Goal: Answer question/provide support

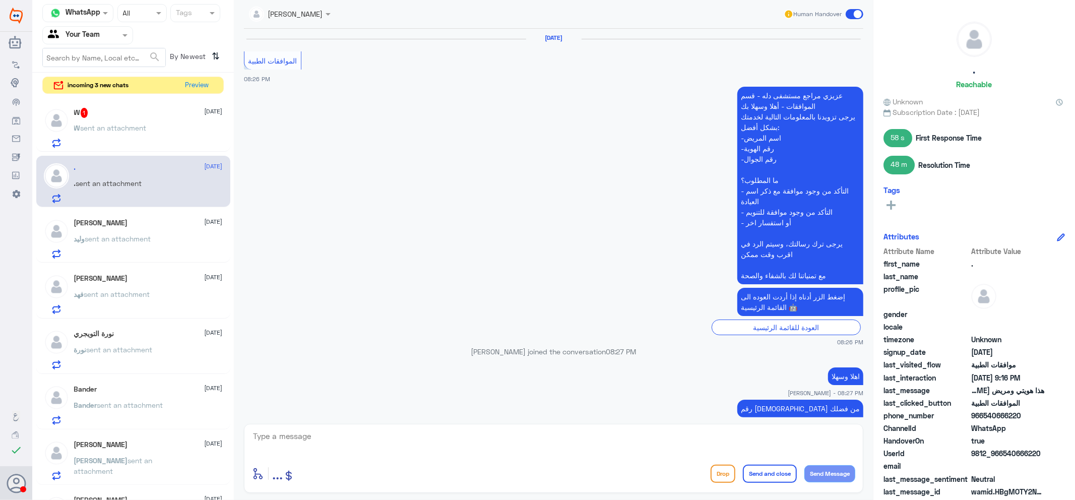
scroll to position [1055, 0]
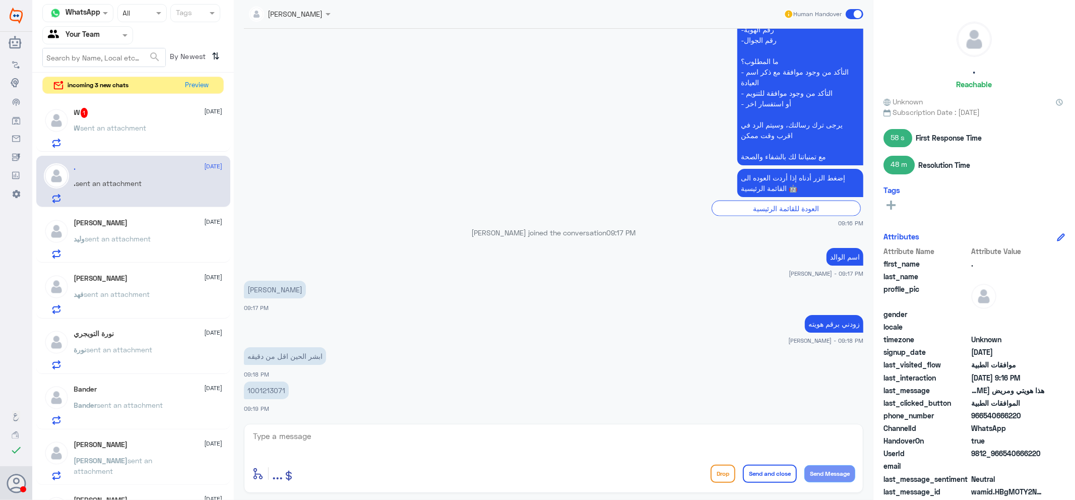
click at [271, 394] on p "1001213071" at bounding box center [266, 391] width 45 height 18
click at [271, 390] on p "1001213071" at bounding box center [266, 391] width 45 height 18
copy p "1001213071"
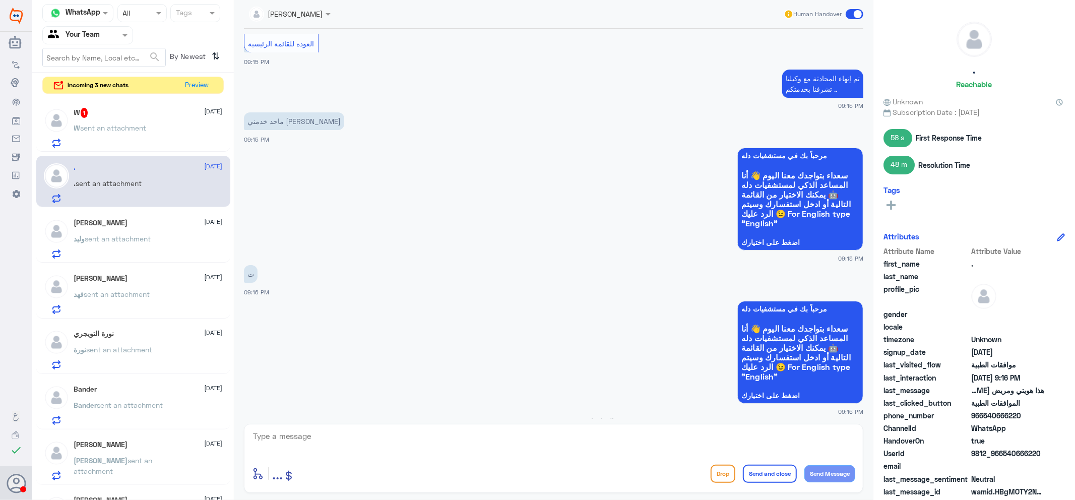
scroll to position [271, 0]
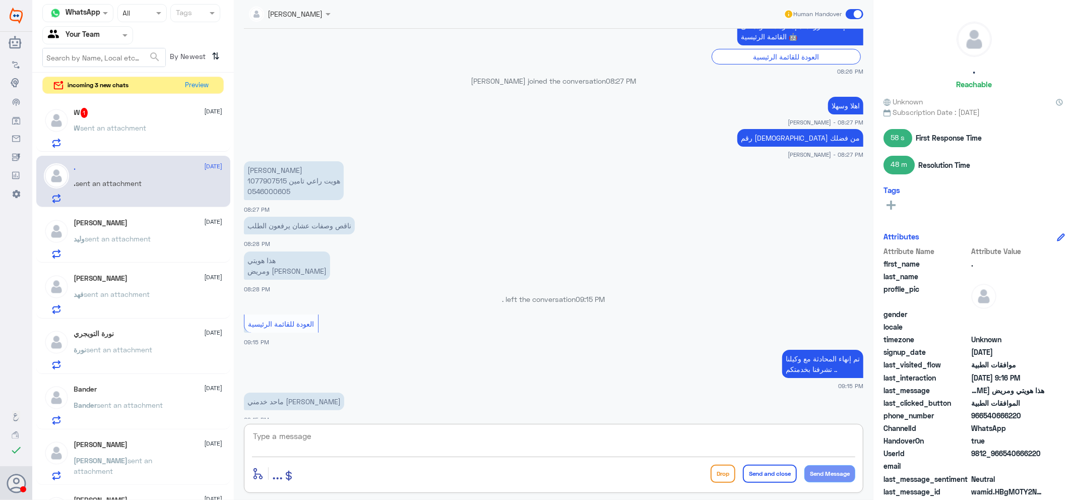
click at [396, 451] on textarea at bounding box center [554, 442] width 604 height 25
type textarea "مونجارو ؟"
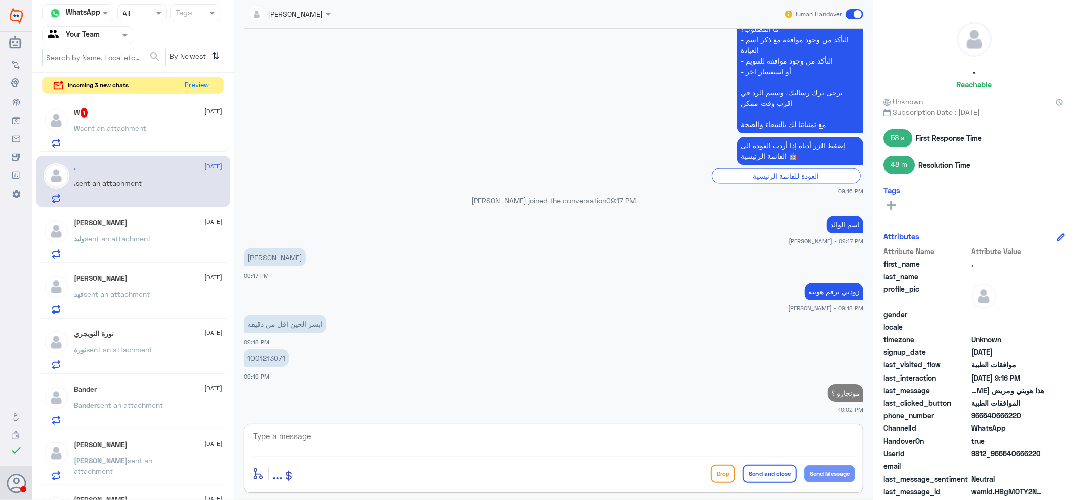
click at [147, 129] on span "sent an attachment" at bounding box center [114, 128] width 66 height 9
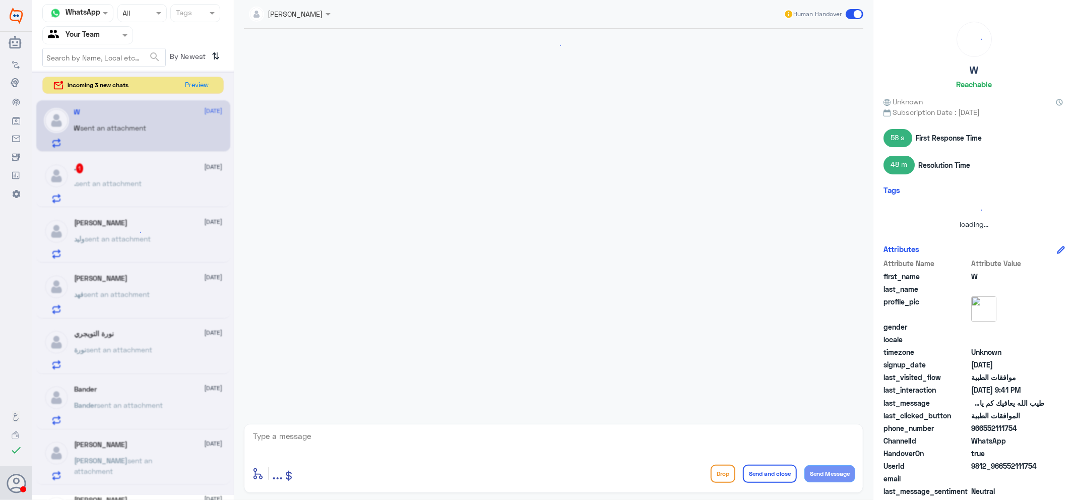
scroll to position [597, 0]
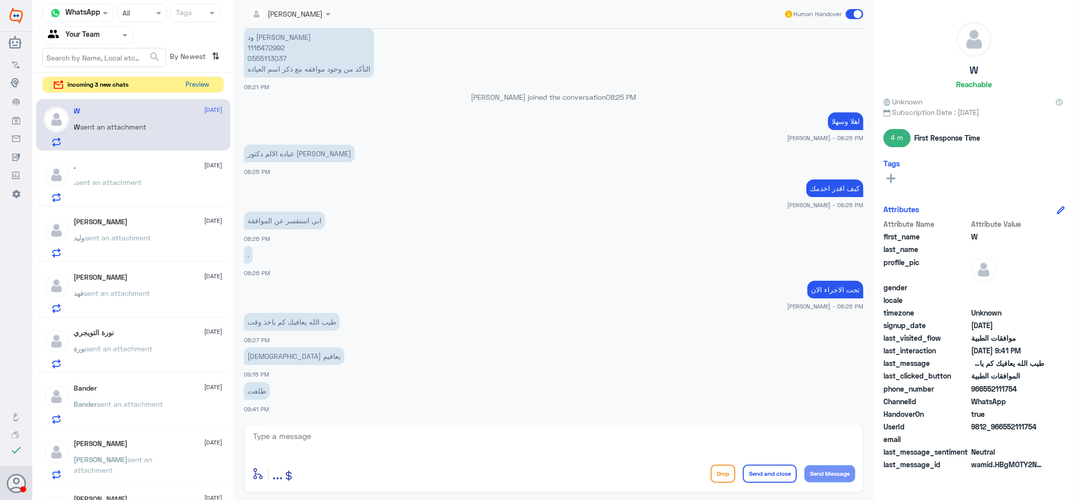
click at [195, 86] on button "Preview" at bounding box center [197, 85] width 31 height 16
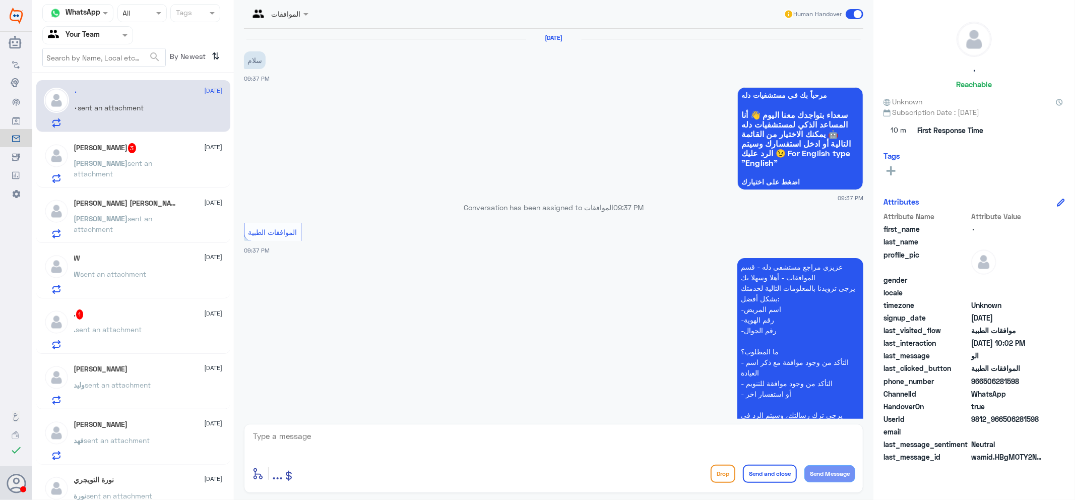
scroll to position [414, 0]
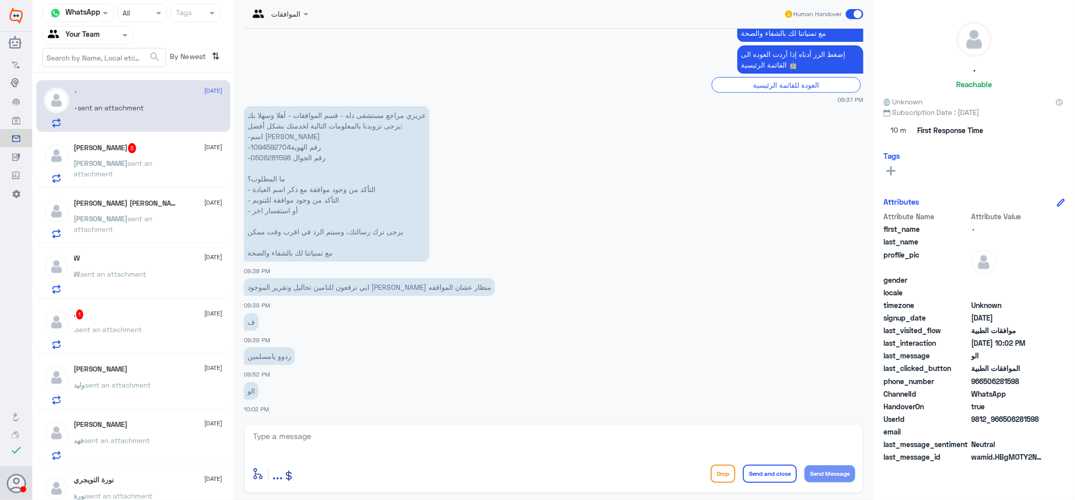
click at [157, 331] on div ". sent an attachment" at bounding box center [148, 338] width 149 height 23
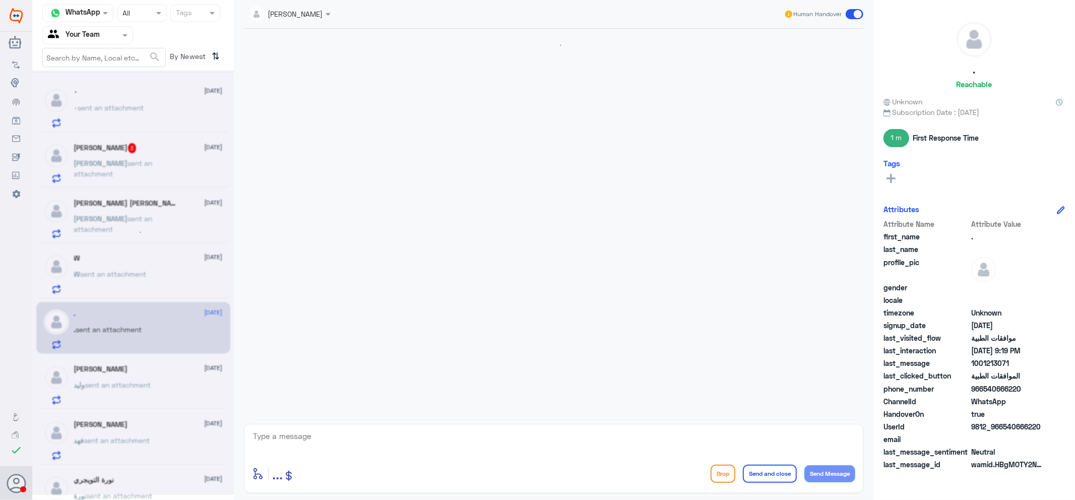
scroll to position [651, 0]
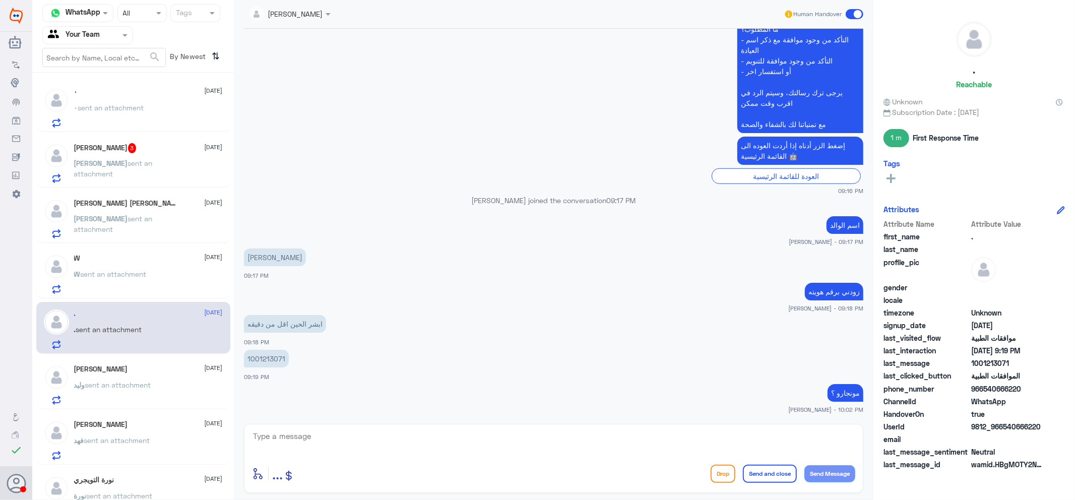
click at [147, 215] on span "sent an attachment" at bounding box center [113, 223] width 79 height 19
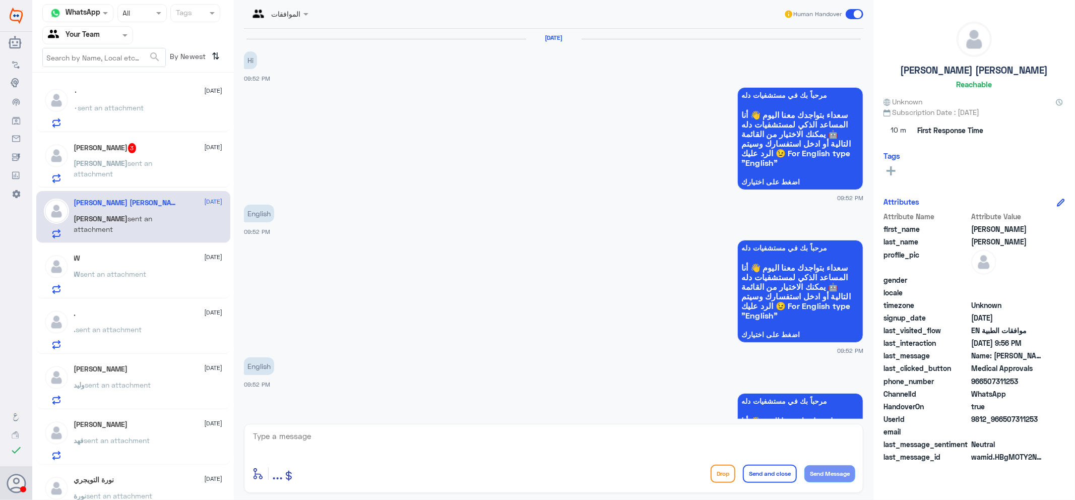
scroll to position [609, 0]
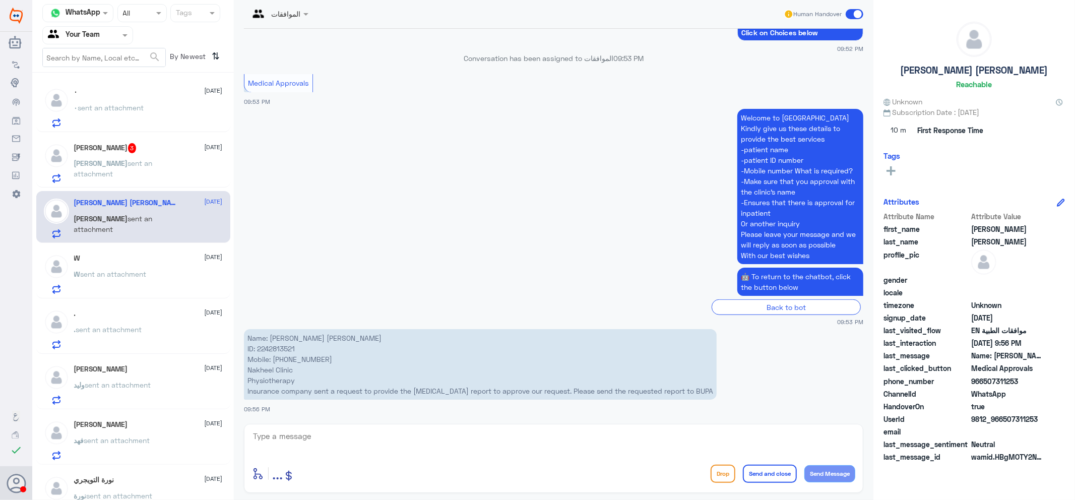
click at [358, 437] on textarea at bounding box center [554, 442] width 604 height 25
type textarea "HI"
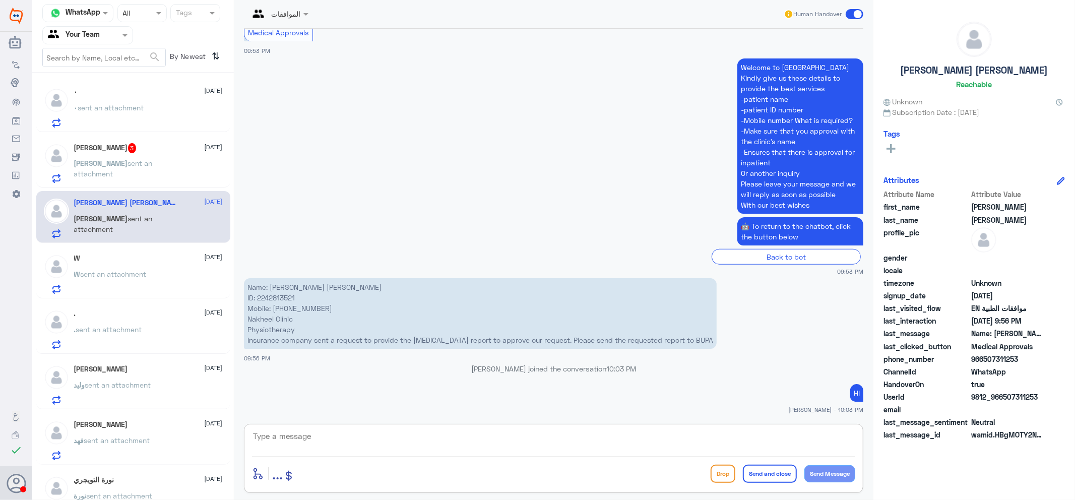
type textarea "C"
type textarea "WILL CHECK"
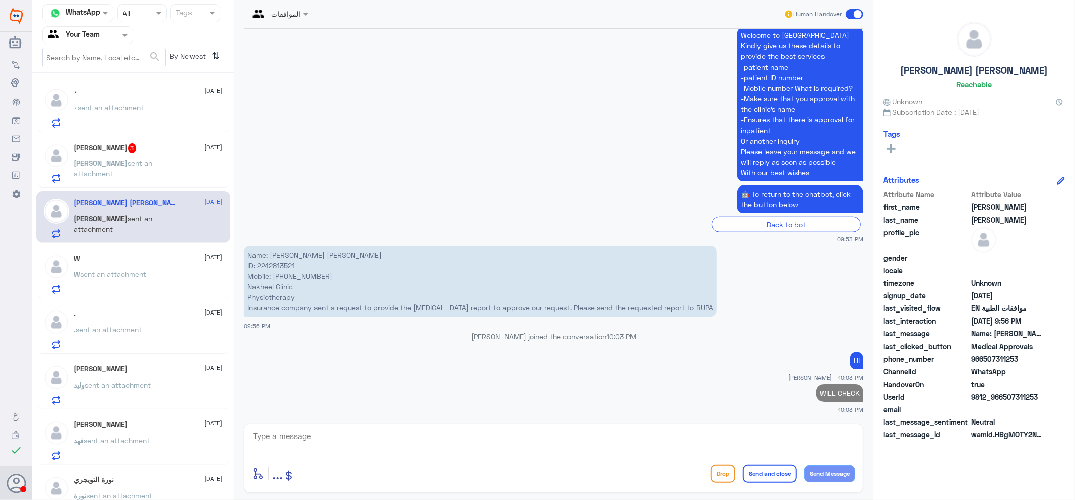
click at [284, 259] on p "Name: [PERSON_NAME] [PERSON_NAME] ID: 2242813521 Mobile: [PHONE_NUMBER] Nakheel…" at bounding box center [480, 281] width 473 height 71
click at [283, 262] on p "Name: [PERSON_NAME] [PERSON_NAME] ID: 2242813521 Mobile: [PHONE_NUMBER] Nakheel…" at bounding box center [480, 281] width 473 height 71
copy p "2242813521"
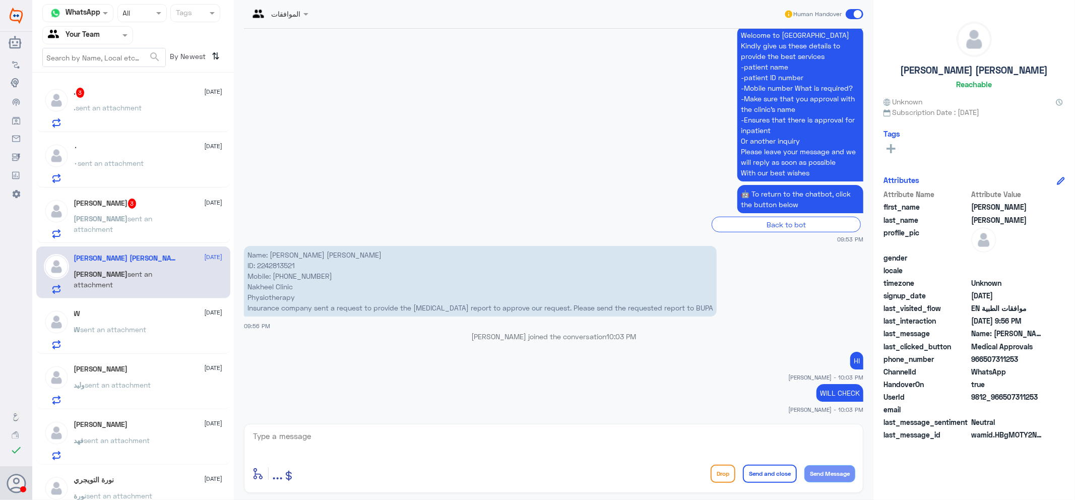
click at [140, 223] on p "[PERSON_NAME] sent an attachment" at bounding box center [130, 225] width 113 height 25
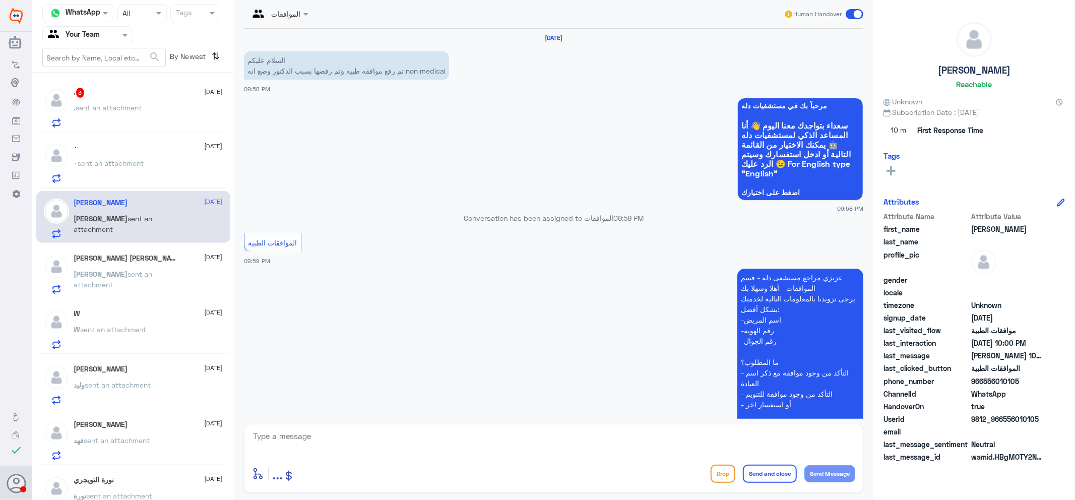
scroll to position [181, 0]
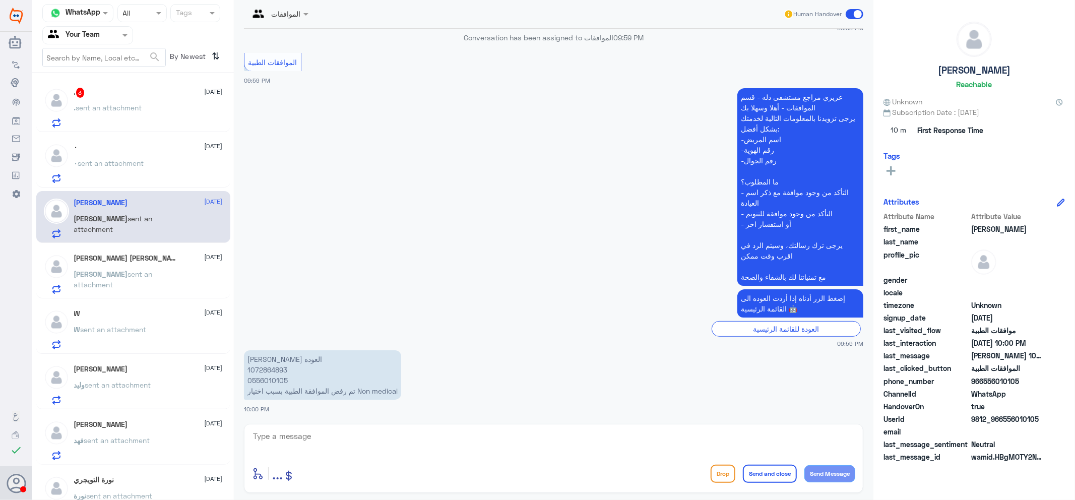
click at [126, 106] on span "sent an attachment" at bounding box center [109, 107] width 66 height 9
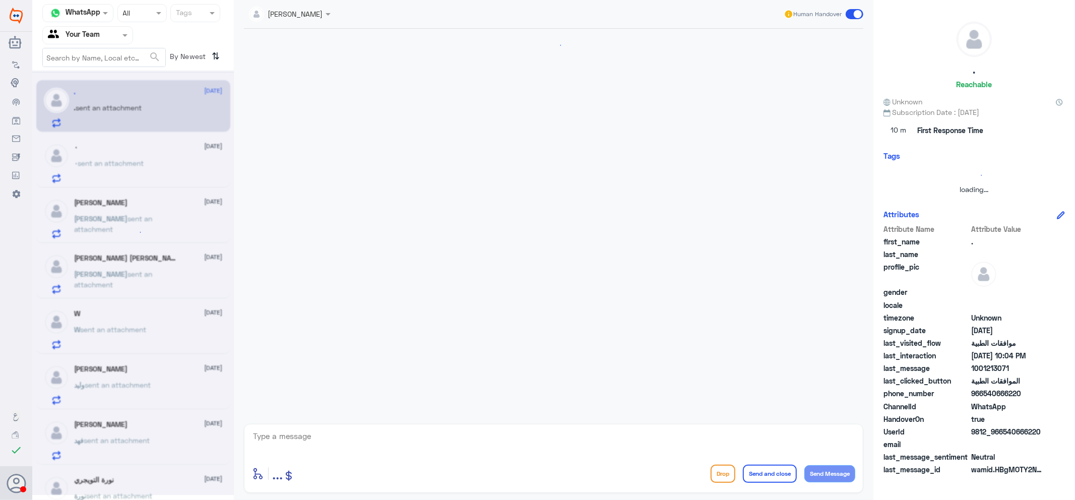
scroll to position [657, 0]
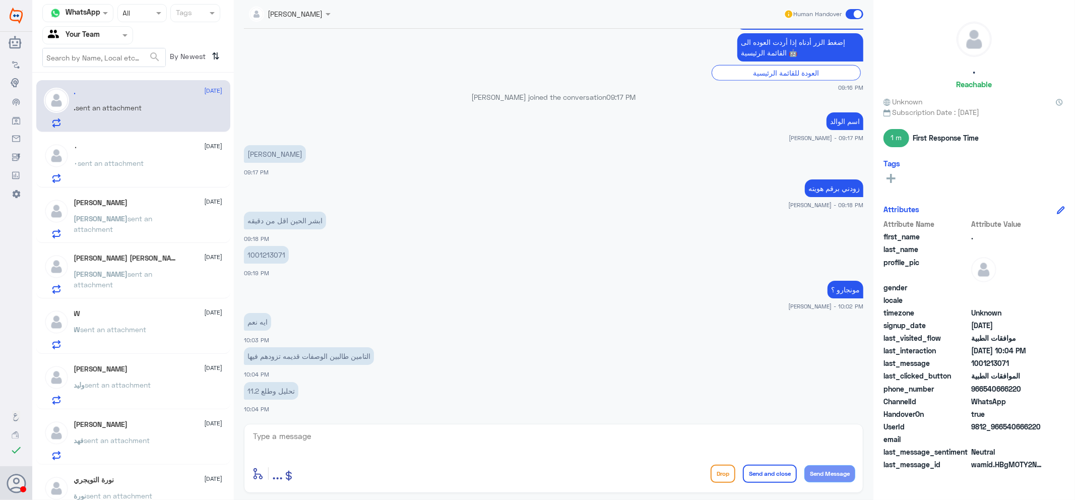
click at [271, 251] on p "1001213071" at bounding box center [266, 255] width 45 height 18
copy p "1001213071"
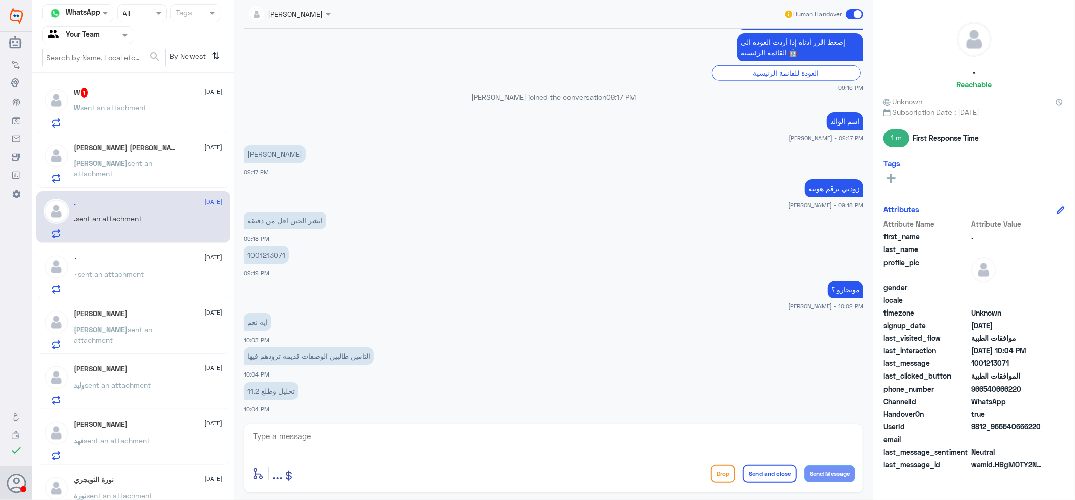
click at [125, 172] on p "[PERSON_NAME] sent an attachment" at bounding box center [130, 170] width 113 height 25
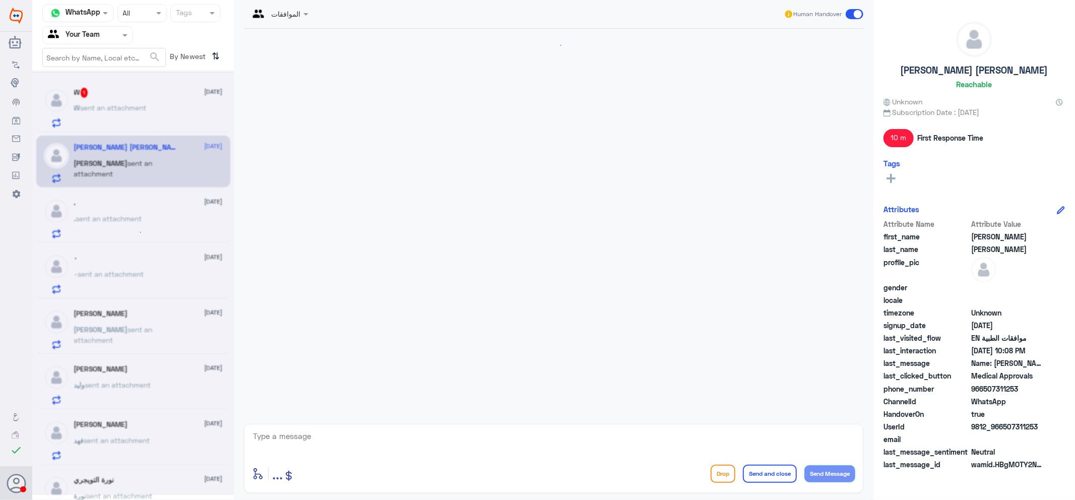
scroll to position [737, 0]
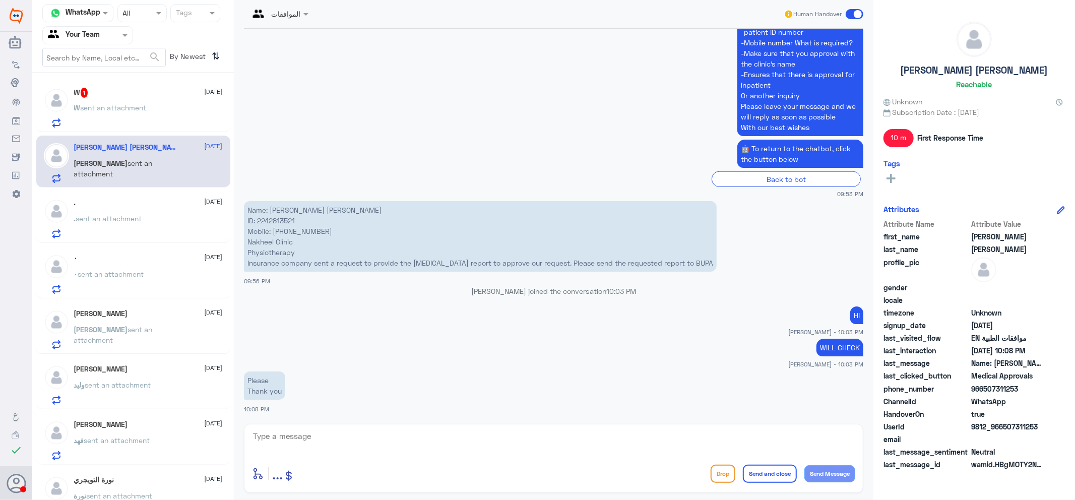
click at [323, 454] on div at bounding box center [554, 443] width 604 height 27
drag, startPoint x: 318, startPoint y: 432, endPoint x: 321, endPoint y: 440, distance: 8.8
click at [318, 433] on textarea at bounding box center [554, 442] width 604 height 25
paste textarea "[MEDICAL_DATA] report"
type textarea "[MEDICAL_DATA] report attached under process now"
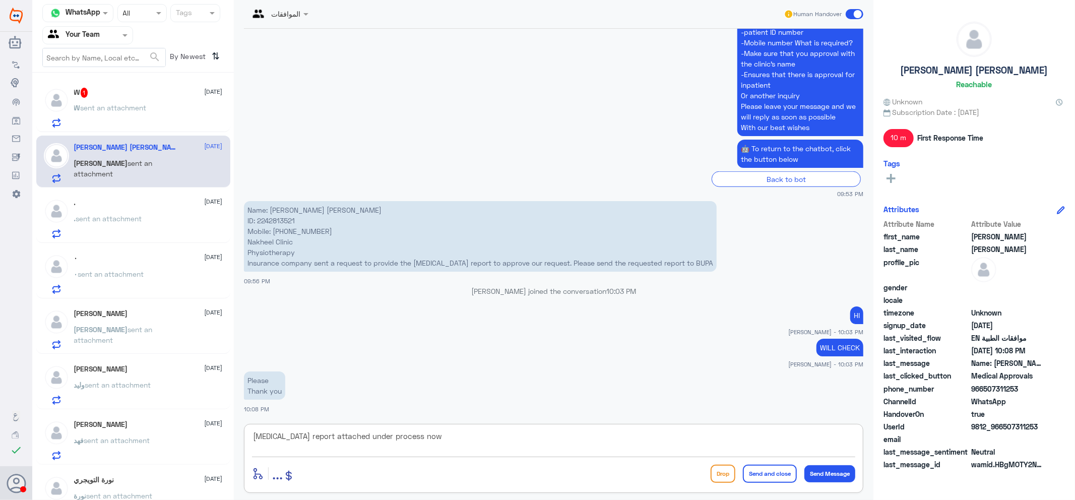
click at [859, 480] on div "[MEDICAL_DATA] report attached under process now enter flow name ... Drop Send …" at bounding box center [554, 458] width 620 height 69
click at [834, 471] on button "Send Message" at bounding box center [830, 473] width 51 height 17
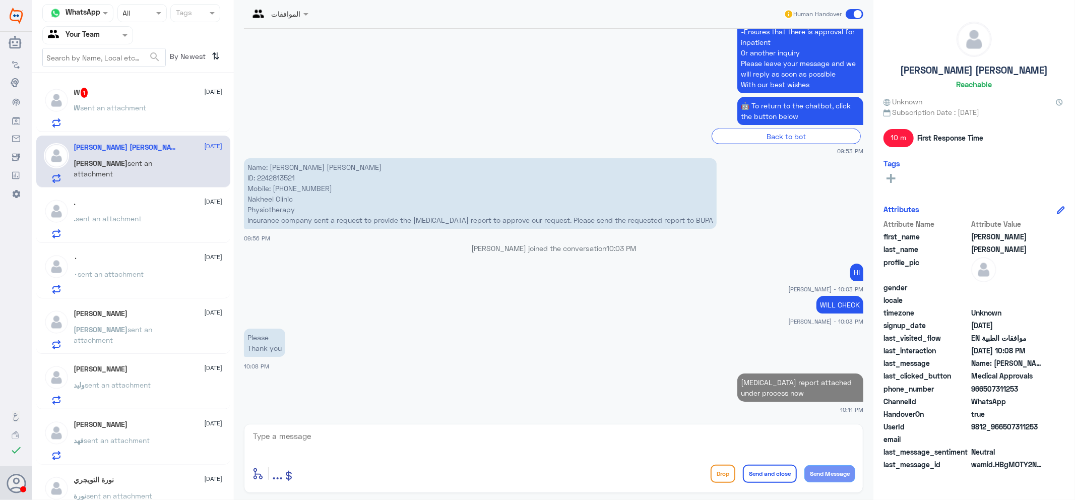
click at [140, 105] on span "sent an attachment" at bounding box center [114, 107] width 66 height 9
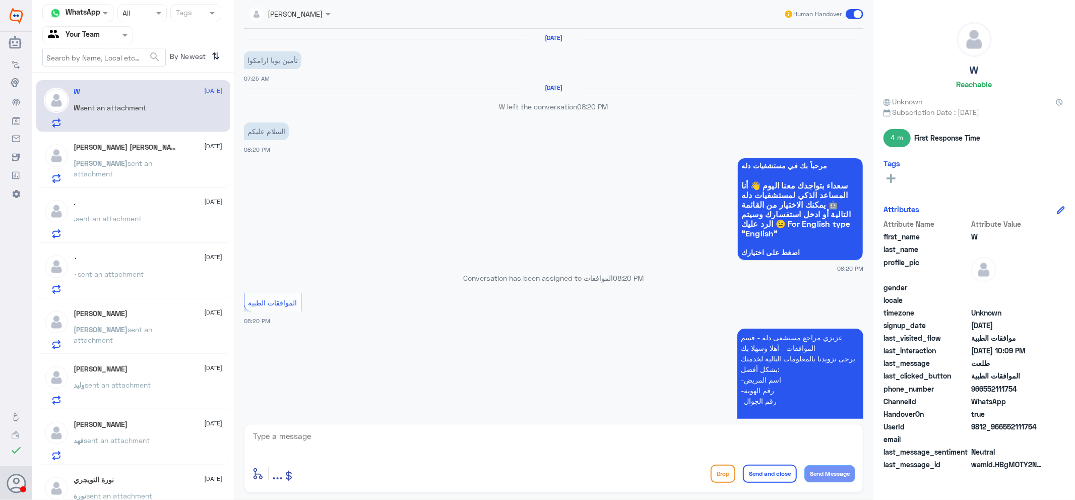
scroll to position [597, 0]
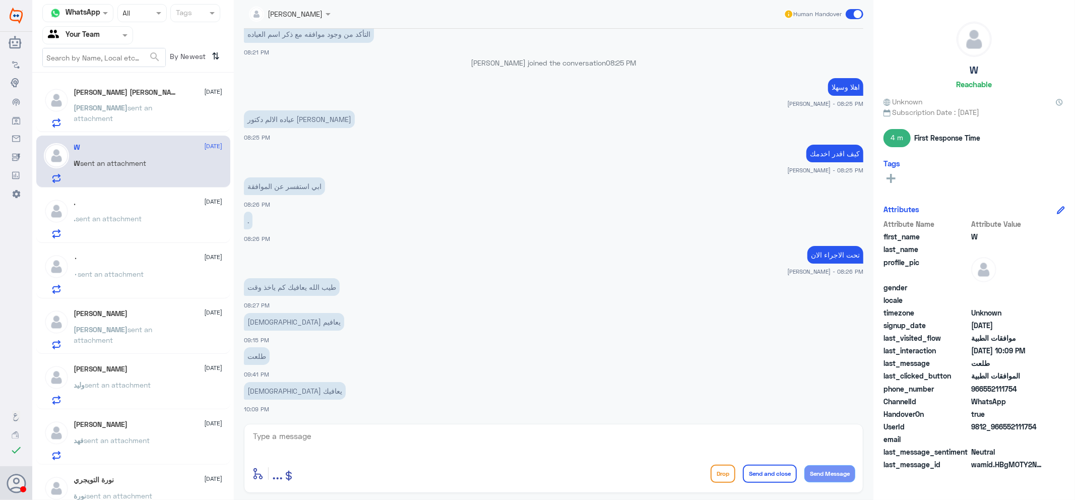
click at [184, 95] on span "1" at bounding box center [188, 93] width 8 height 10
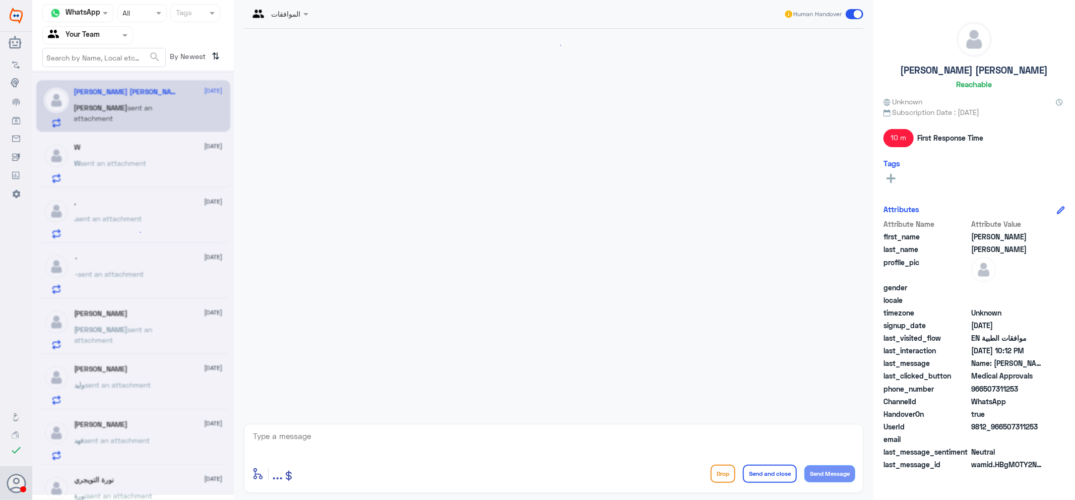
scroll to position [814, 0]
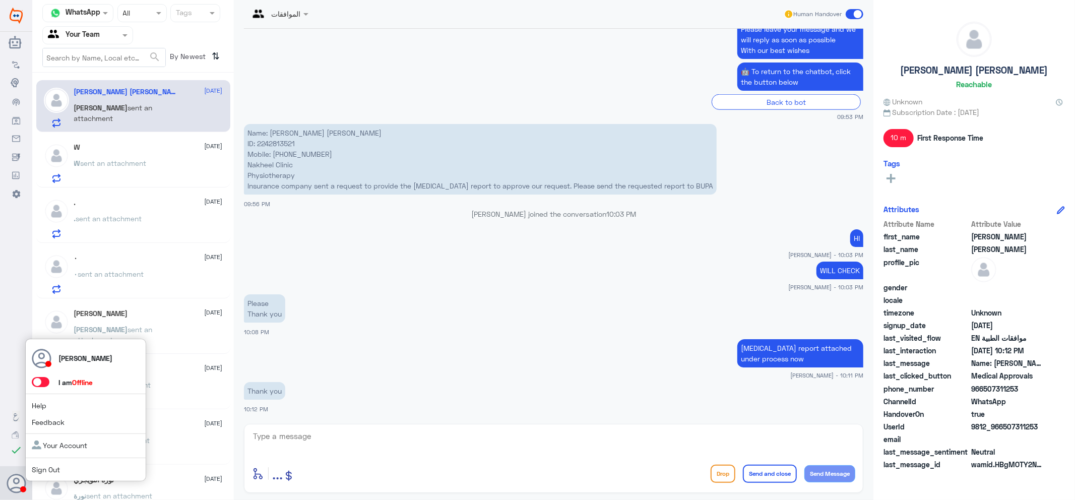
click at [43, 474] on div "[PERSON_NAME] I am Offline Help Feedback Your Account Sign Out" at bounding box center [85, 410] width 121 height 143
click at [42, 466] on link "Sign Out" at bounding box center [46, 469] width 28 height 9
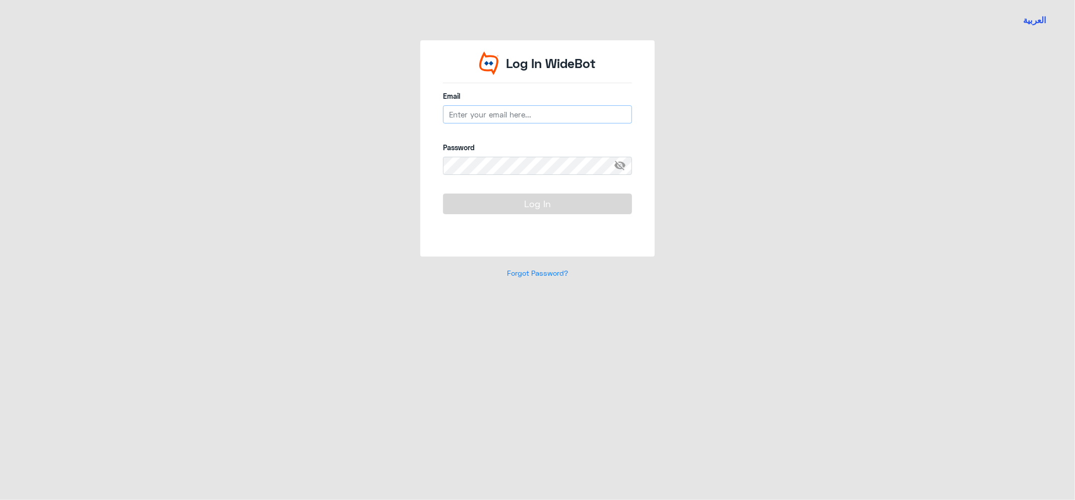
type input "[EMAIL_ADDRESS][DOMAIN_NAME]"
